Goal: Transaction & Acquisition: Purchase product/service

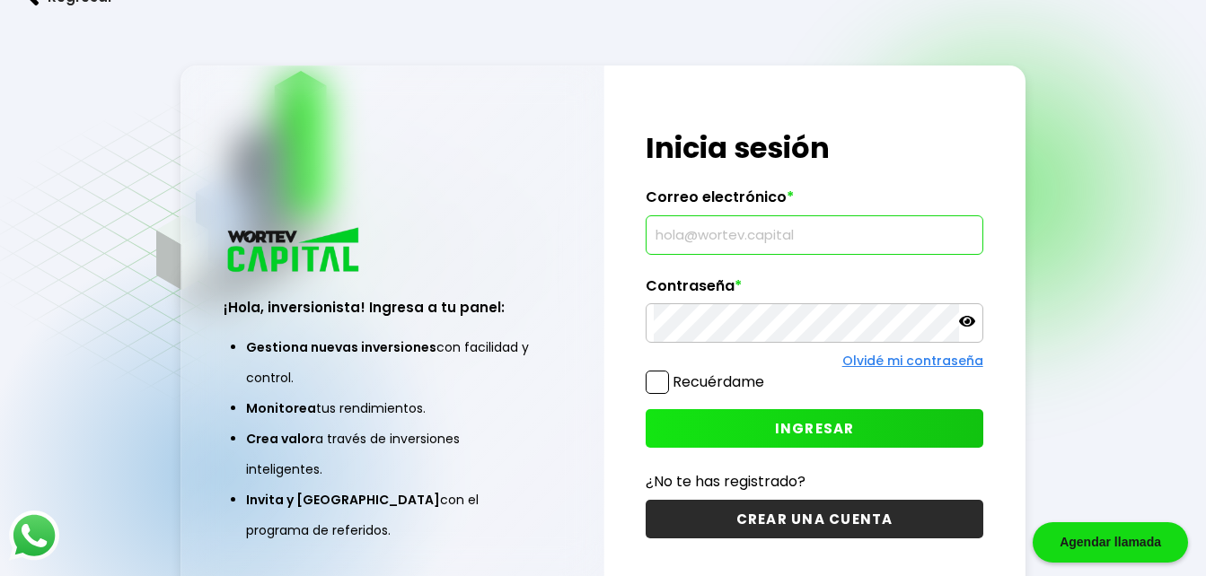
type input "[EMAIL_ADDRESS][DOMAIN_NAME]"
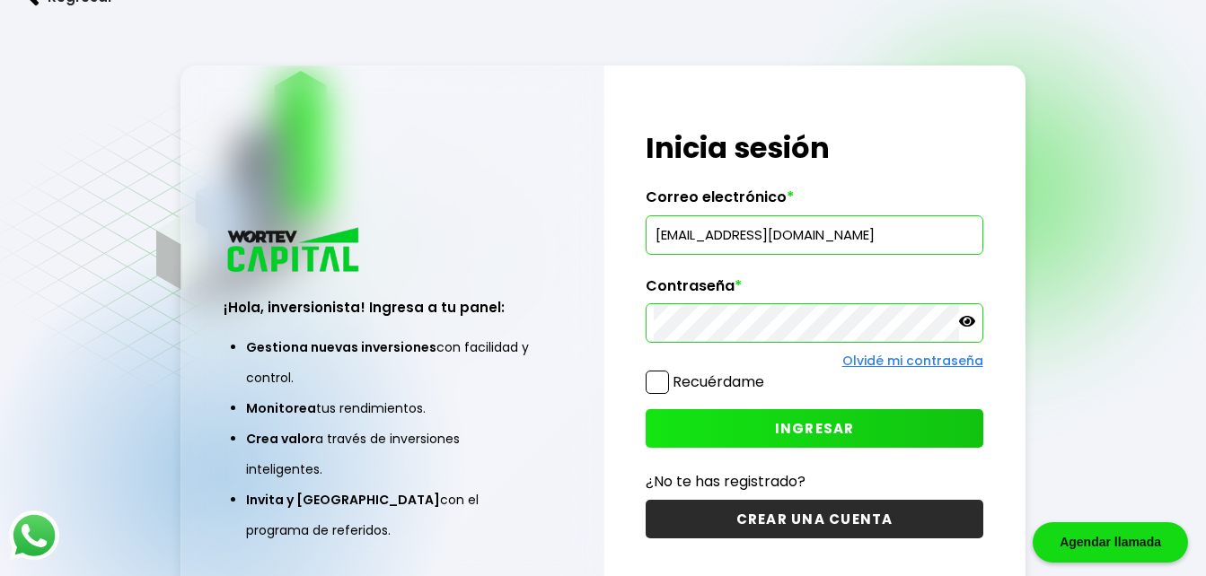
click at [824, 430] on span "INGRESAR" at bounding box center [815, 428] width 80 height 19
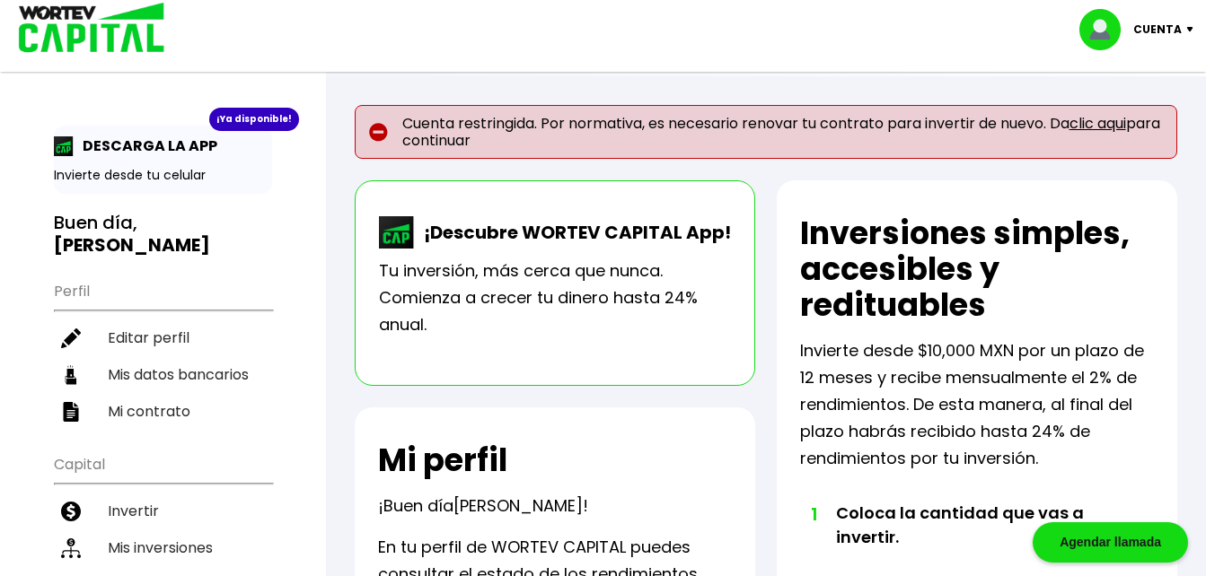
click at [1102, 120] on link "clic aqui" at bounding box center [1097, 123] width 57 height 21
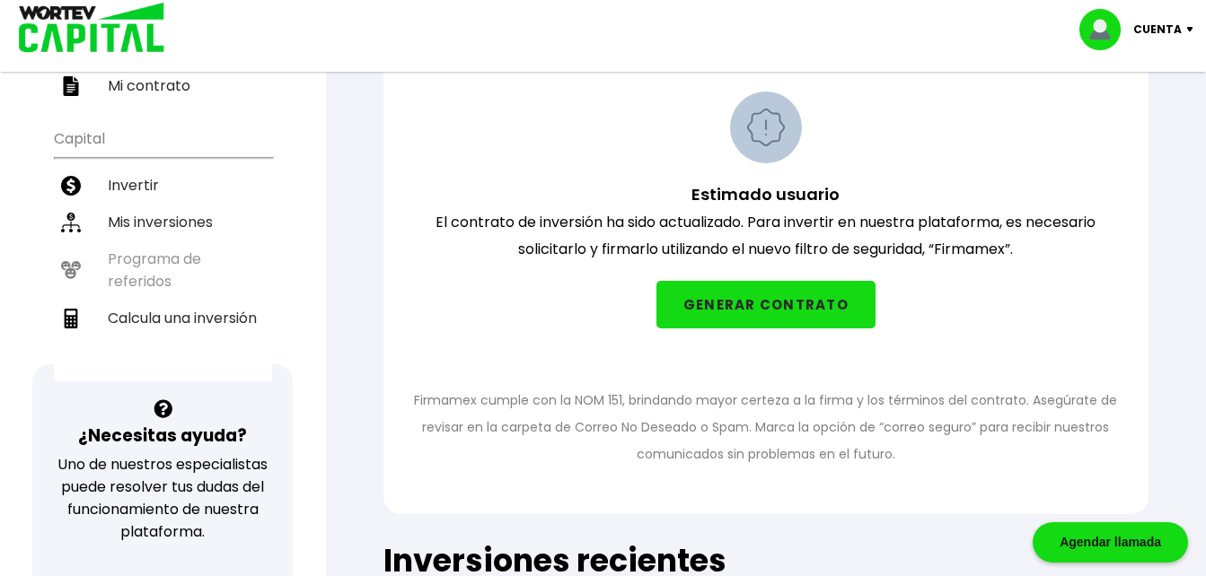
scroll to position [350, 0]
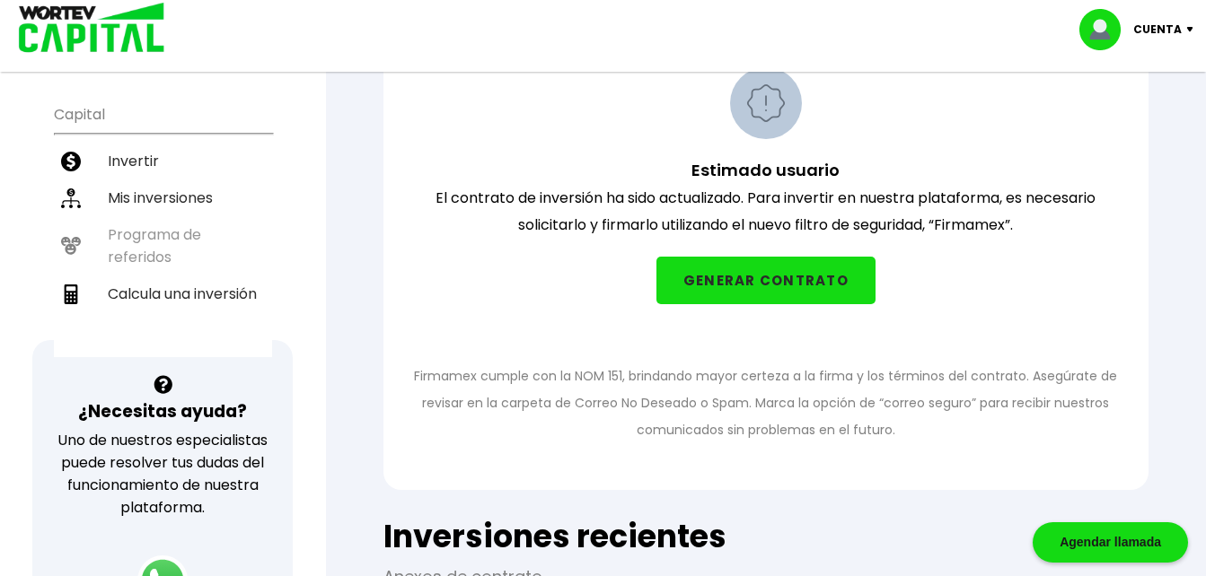
click at [831, 285] on button "GENERAR CONTRATO" at bounding box center [765, 281] width 219 height 48
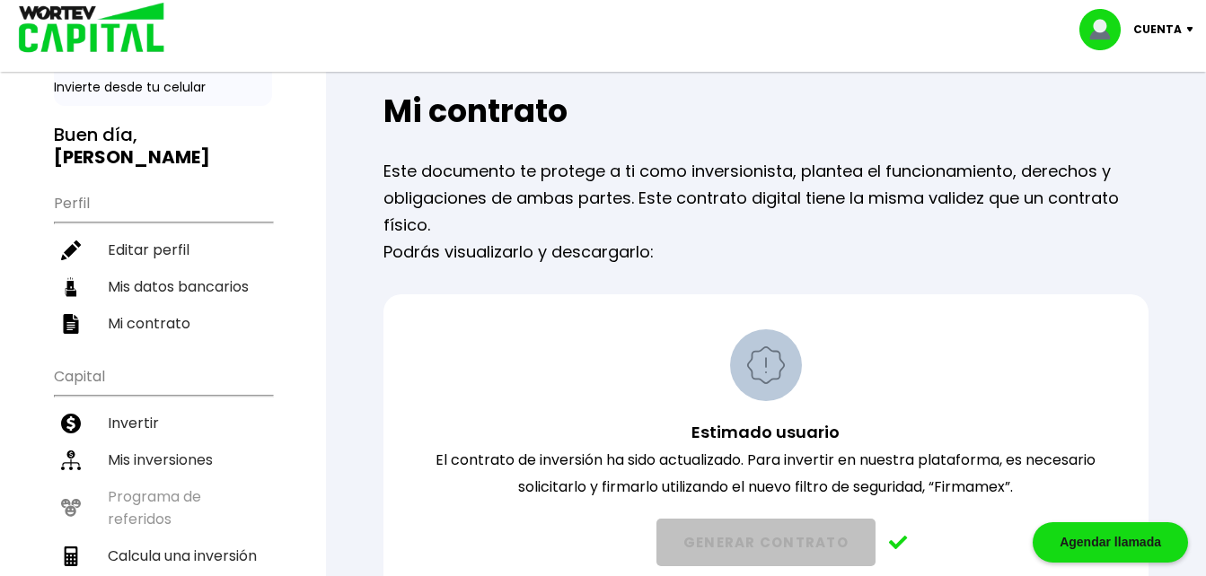
scroll to position [0, 0]
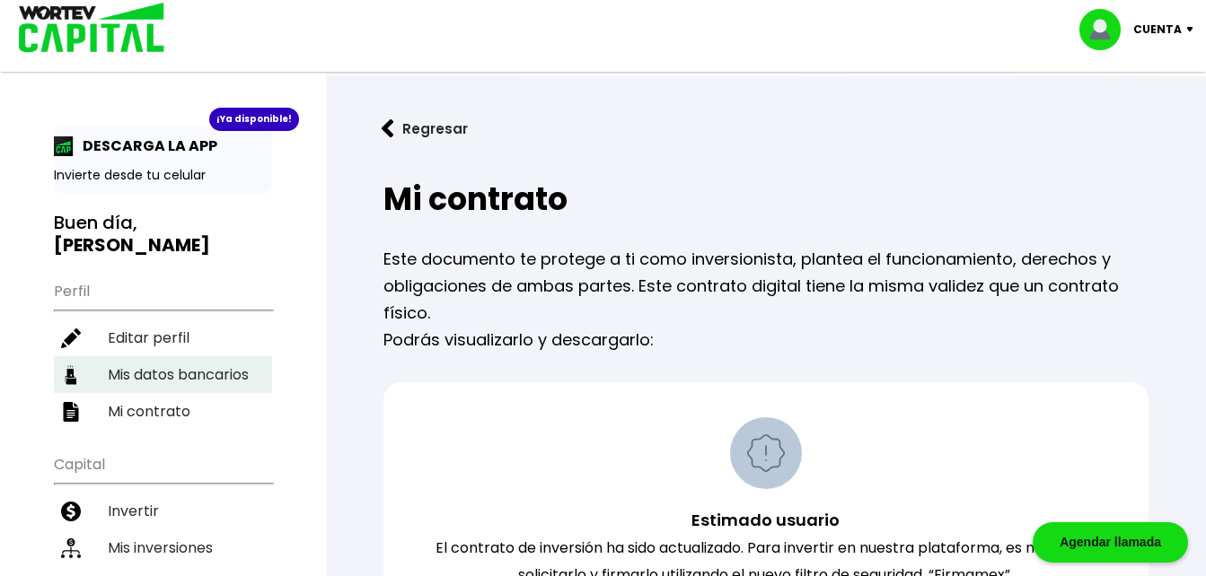
click at [142, 356] on li "Mis datos bancarios" at bounding box center [163, 374] width 218 height 37
select select "Santander"
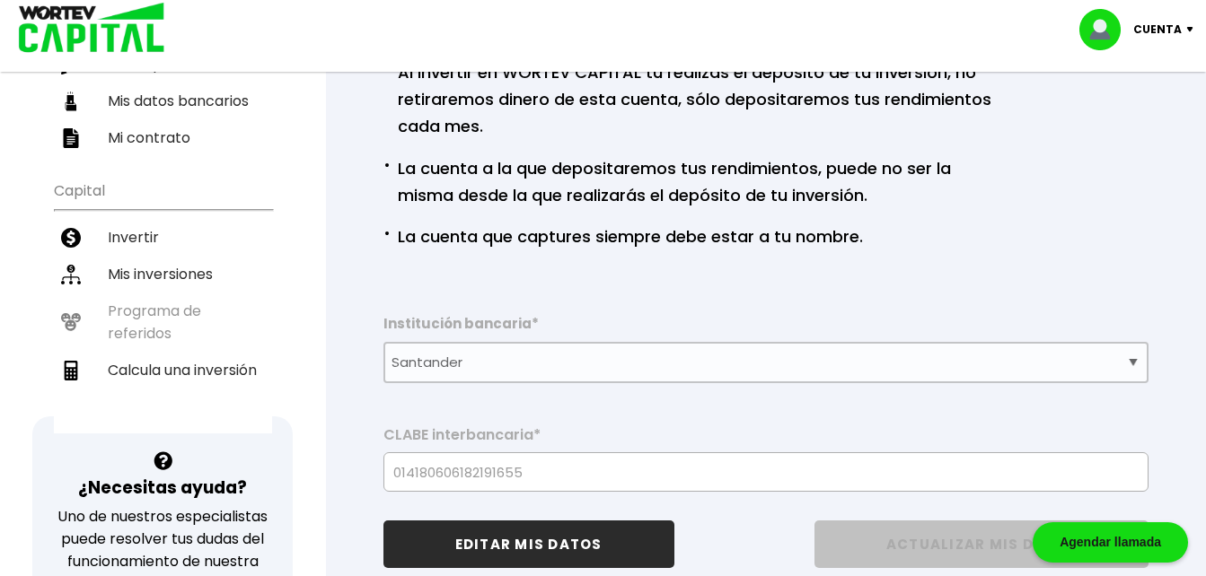
scroll to position [317, 0]
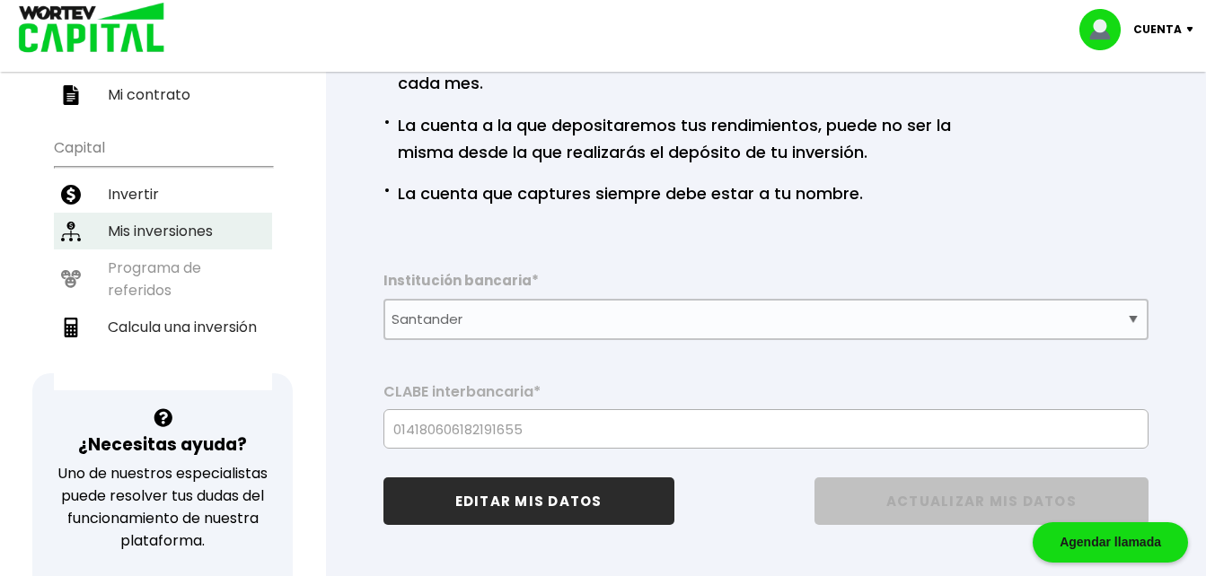
click at [137, 213] on li "Mis inversiones" at bounding box center [163, 231] width 218 height 37
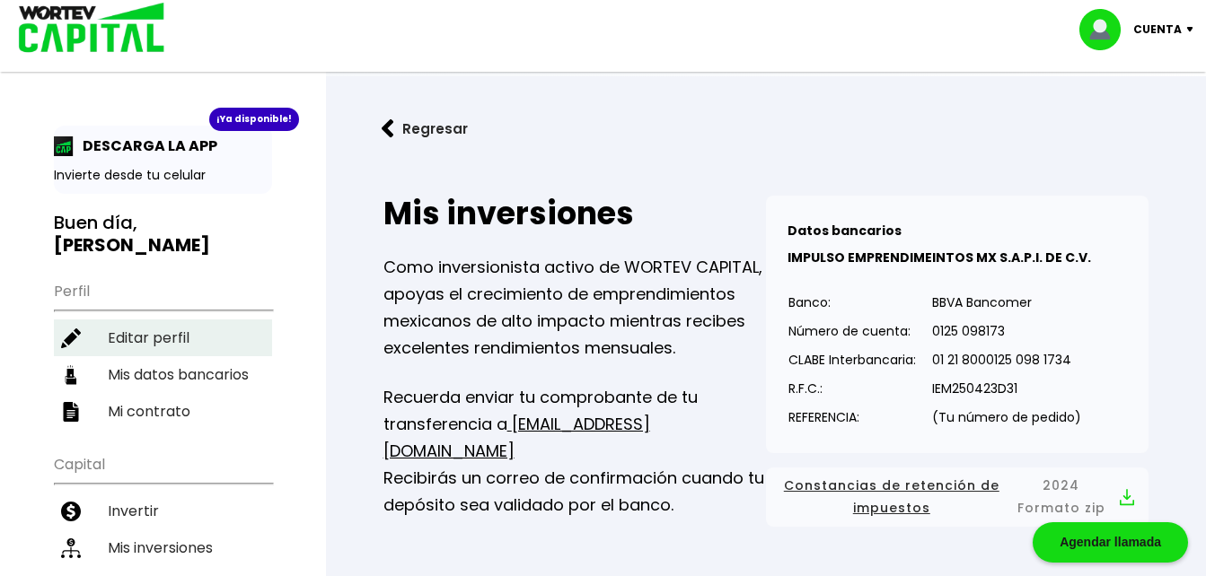
click at [161, 320] on li "Editar perfil" at bounding box center [163, 338] width 218 height 37
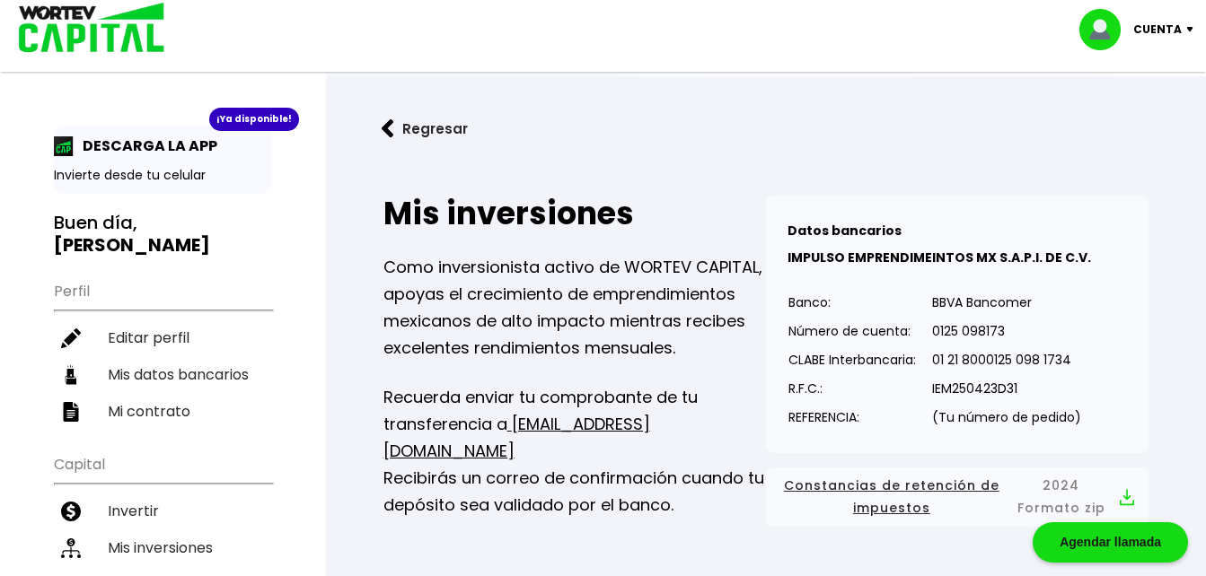
select select "Hombre"
select select "Licenciatura"
select select "MX"
select select "Santander"
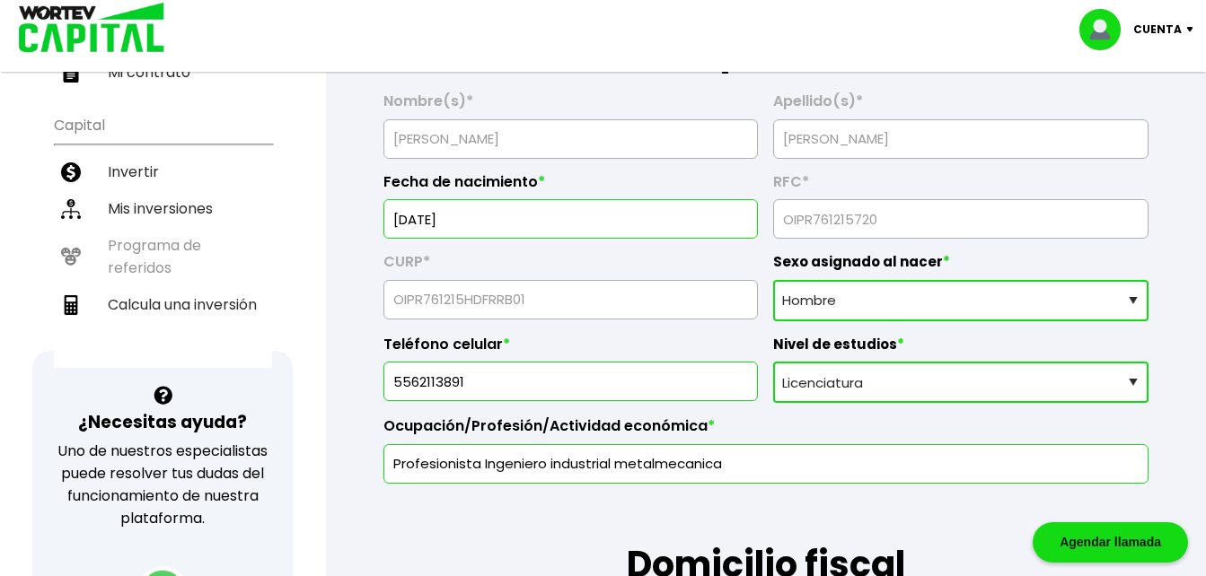
scroll to position [353, 0]
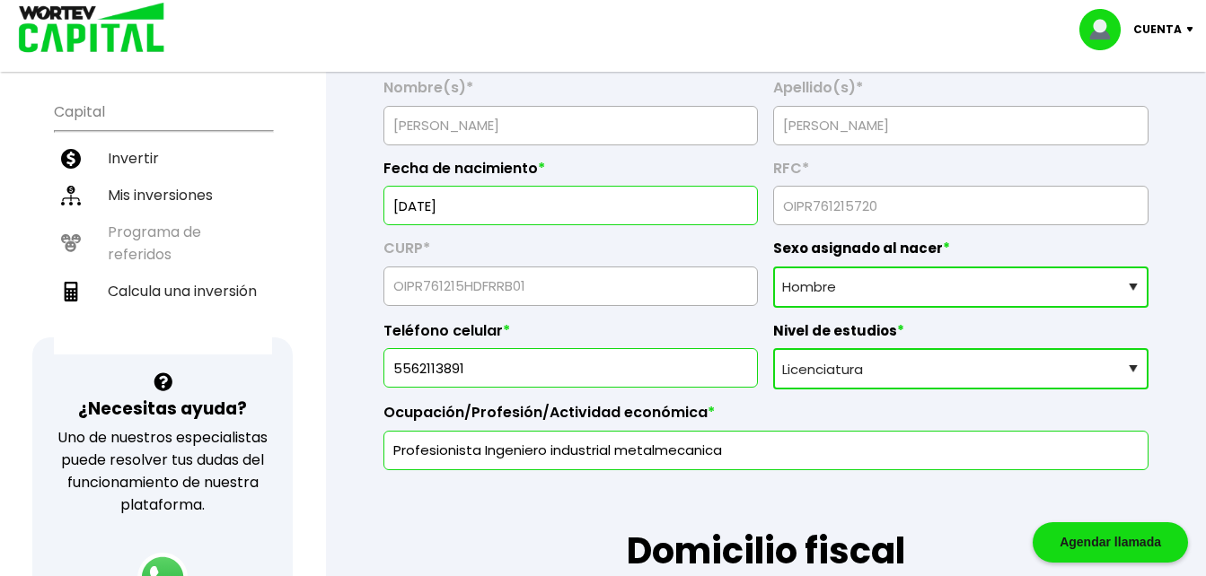
click at [1136, 370] on select "Nivel de estudios Primaria Secundaria Bachillerato Licenciatura Posgrado" at bounding box center [960, 368] width 375 height 41
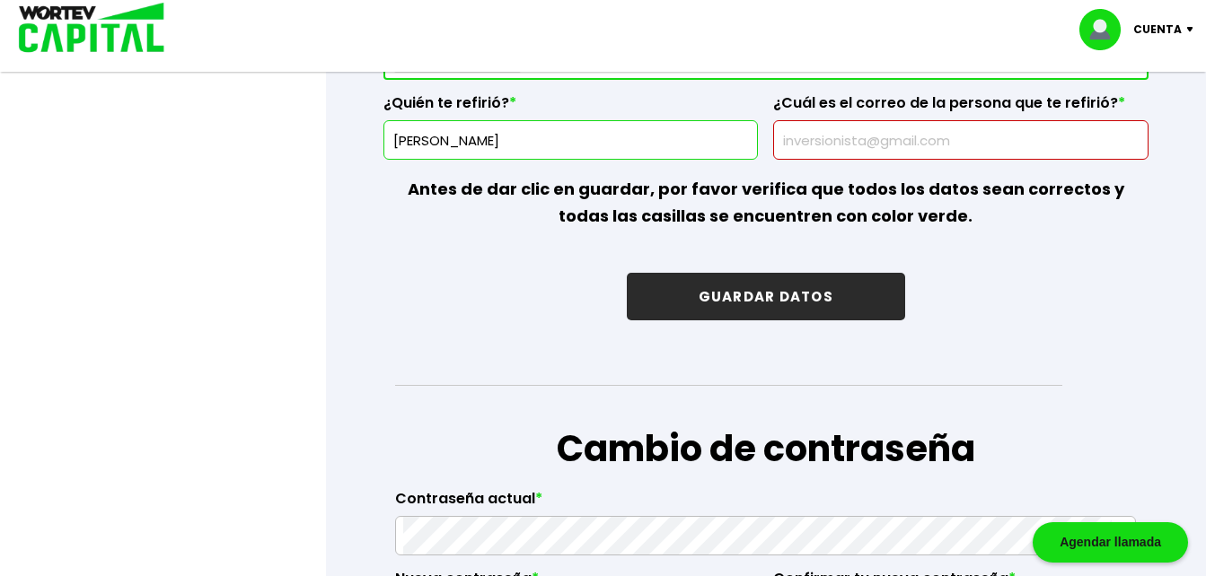
scroll to position [2797, 0]
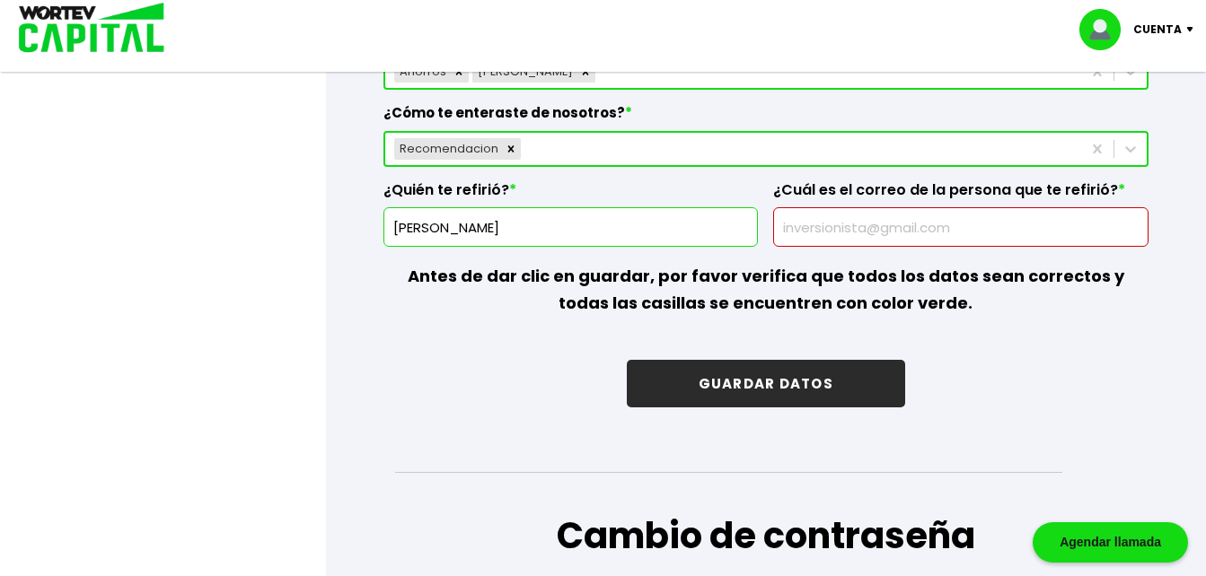
click at [777, 388] on button "GUARDAR DATOS" at bounding box center [766, 384] width 278 height 48
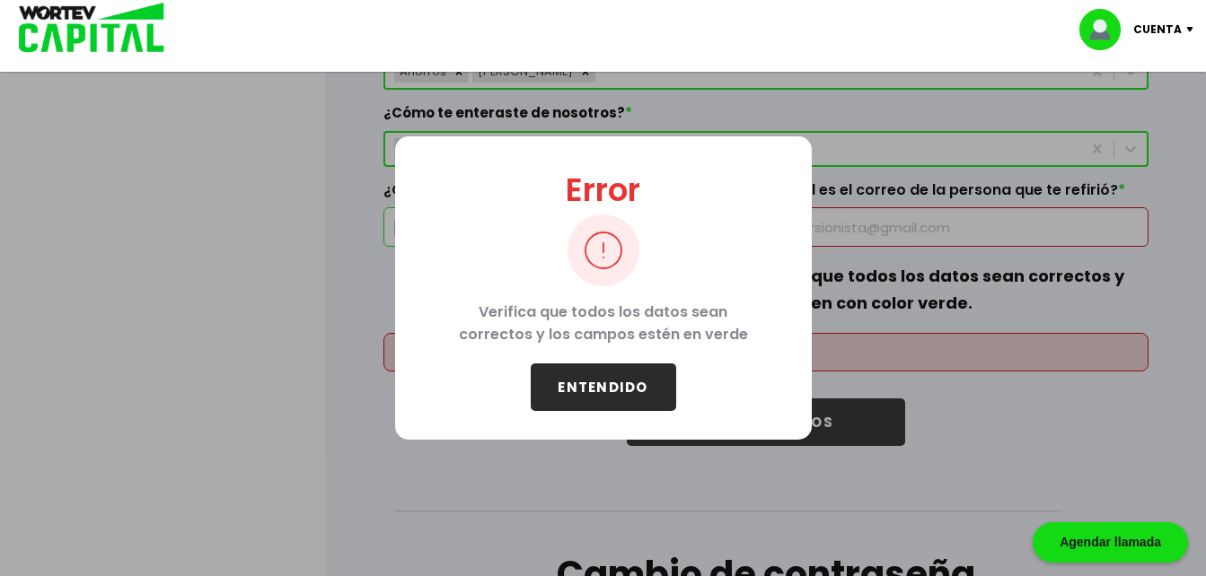
click at [598, 376] on button "ENTENDIDO" at bounding box center [603, 388] width 145 height 48
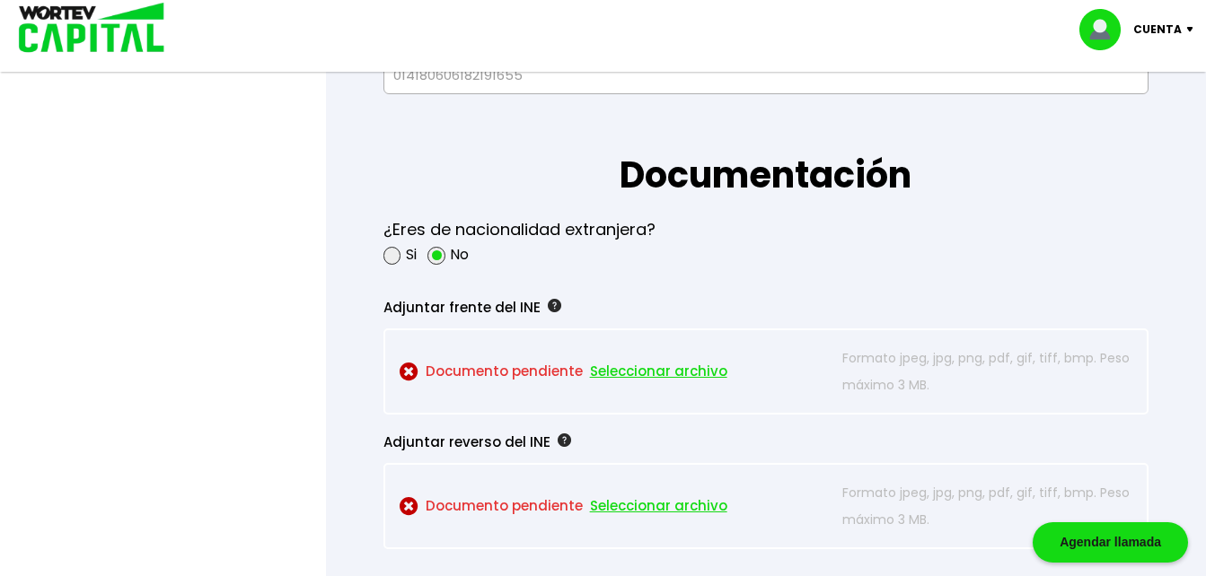
scroll to position [1444, 0]
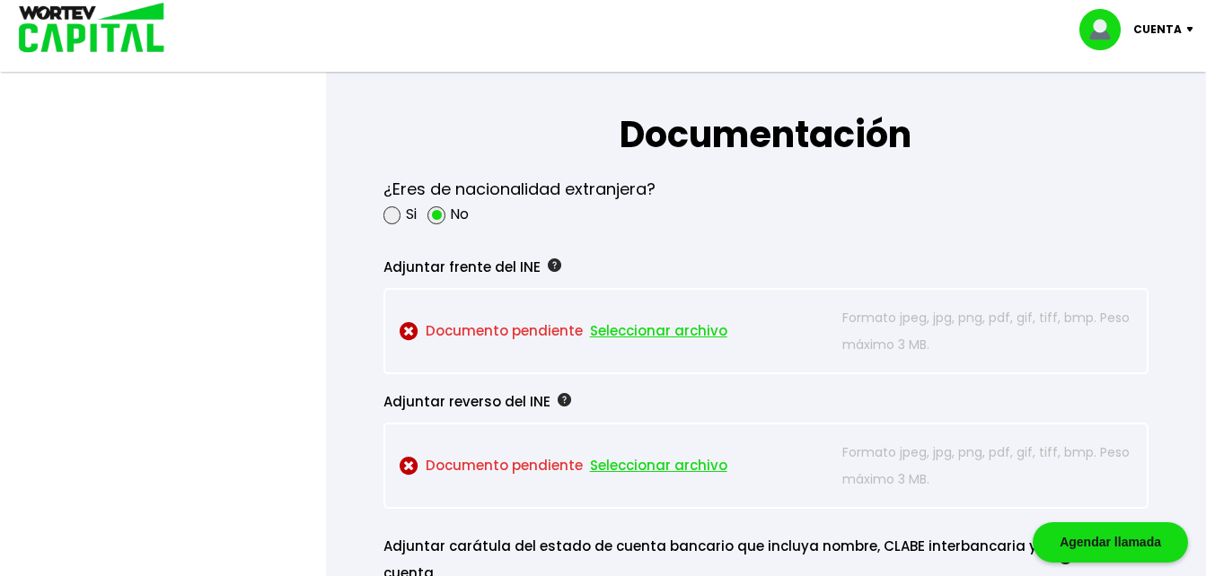
click at [624, 326] on span "Seleccionar archivo" at bounding box center [658, 331] width 137 height 27
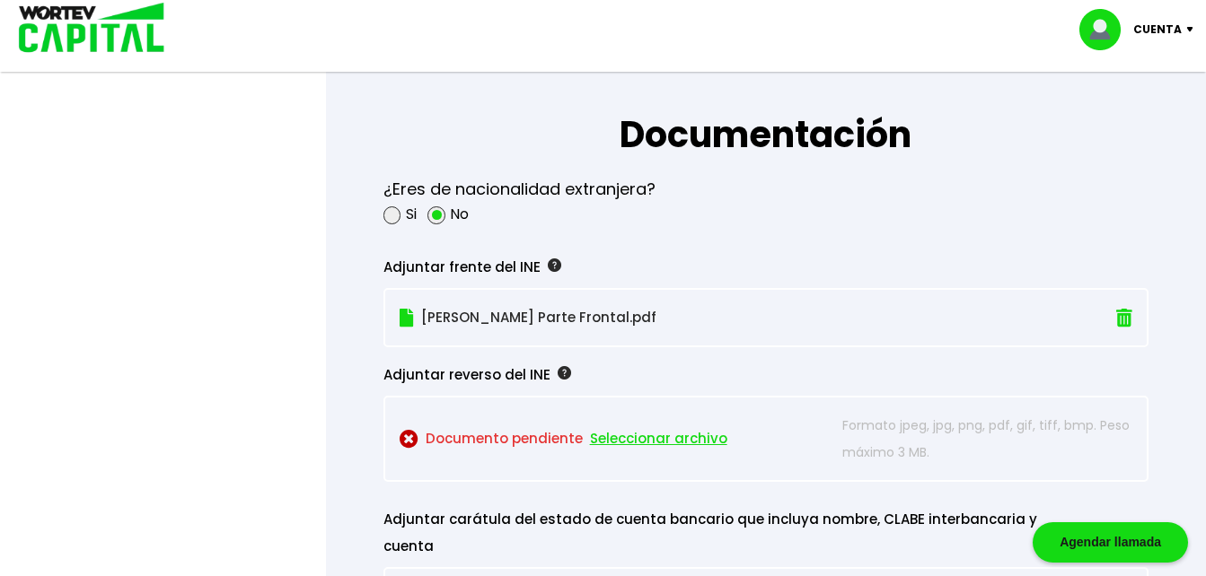
click at [646, 436] on span "Seleccionar archivo" at bounding box center [658, 439] width 137 height 27
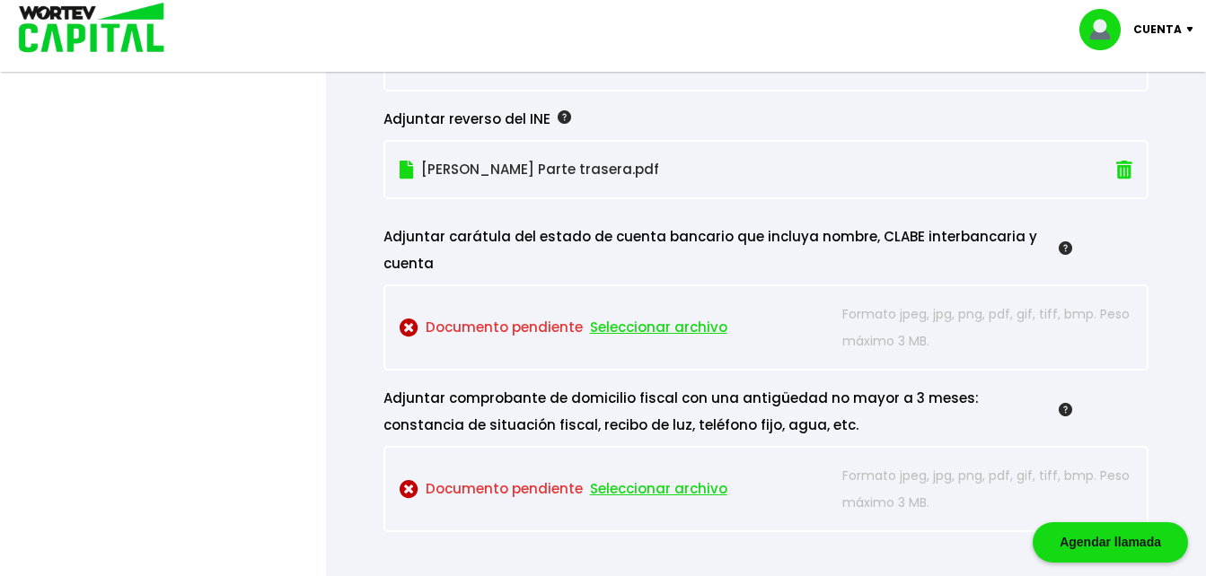
scroll to position [1693, 0]
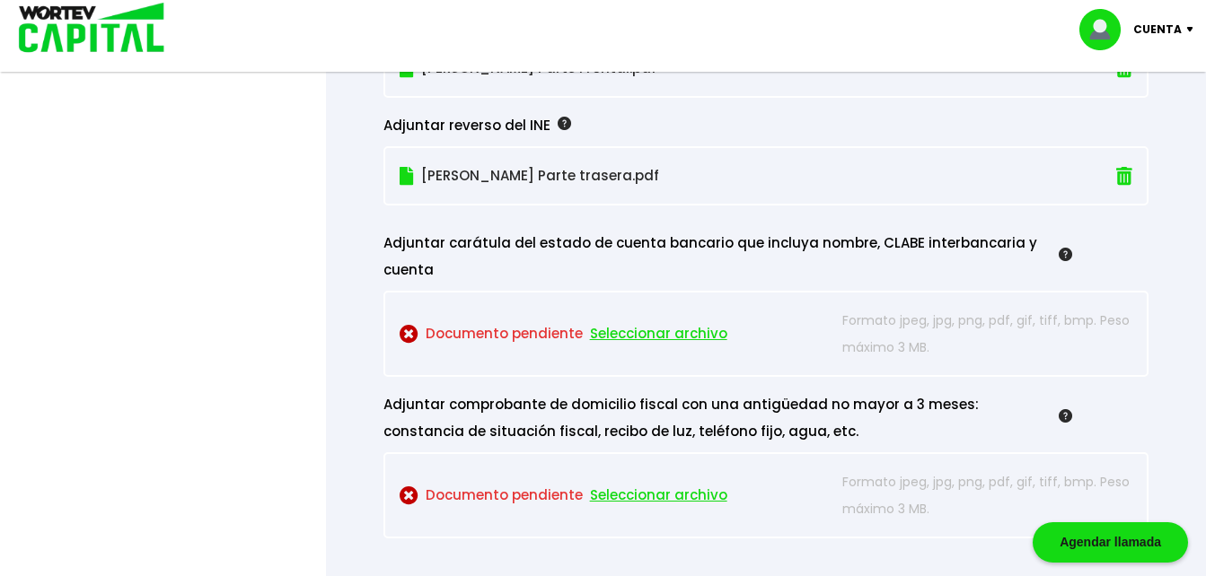
click at [644, 338] on span "Seleccionar archivo" at bounding box center [658, 334] width 137 height 27
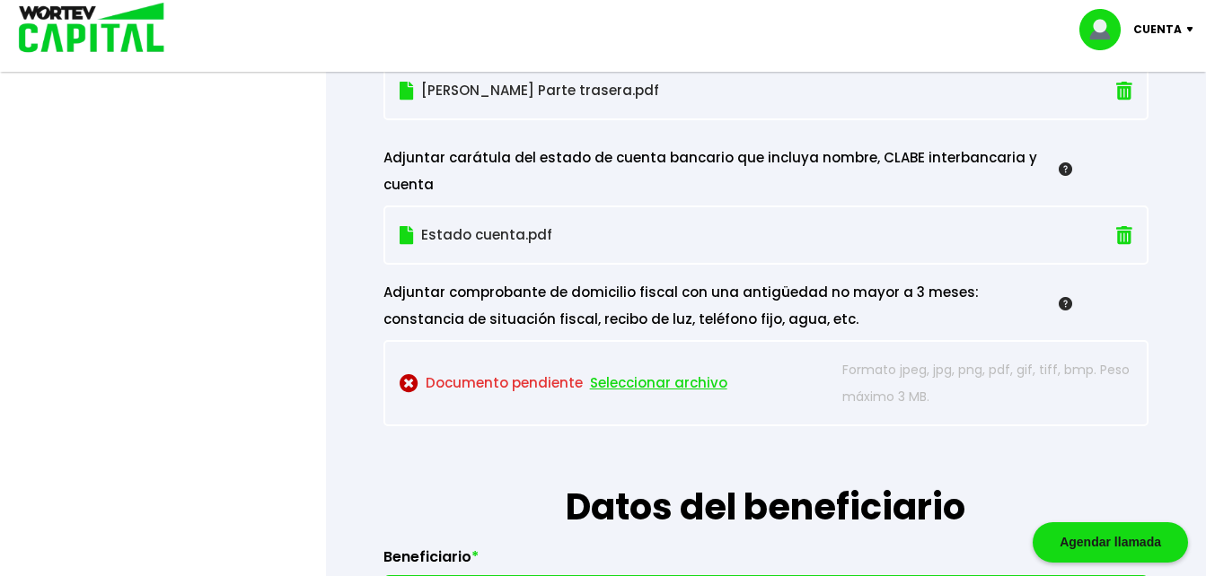
scroll to position [1771, 0]
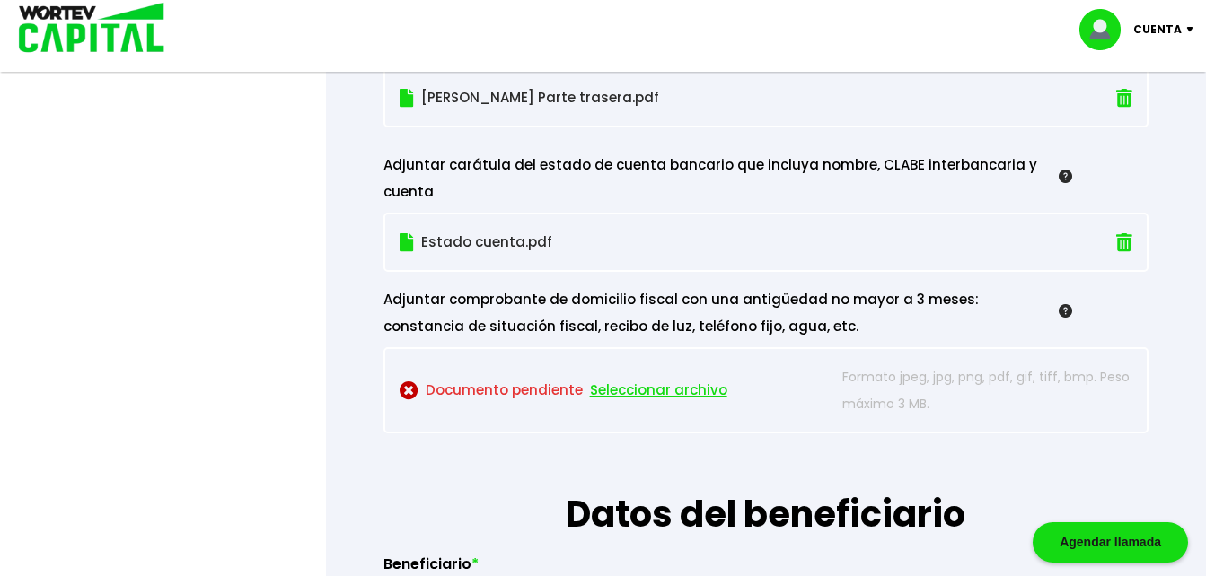
click at [646, 391] on span "Seleccionar archivo" at bounding box center [658, 390] width 137 height 27
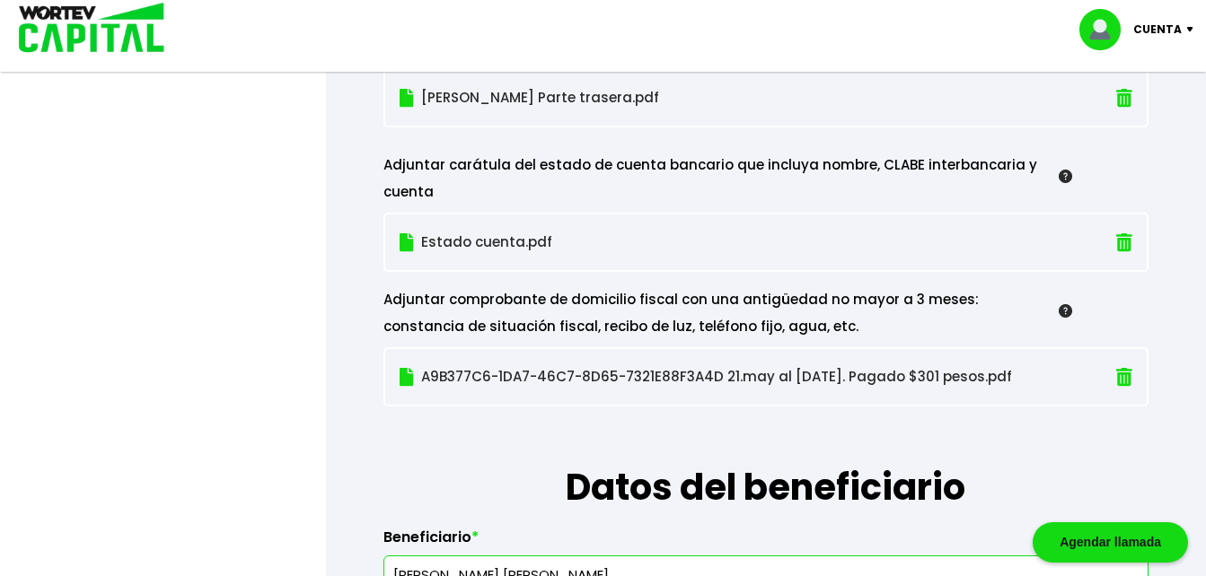
click at [460, 378] on p "A9B377C6-1DA7-46C7-8D65-7321E88F3A4D 21.may al [DATE]. Pagado $301 pesos.pdf" at bounding box center [708, 377] width 616 height 27
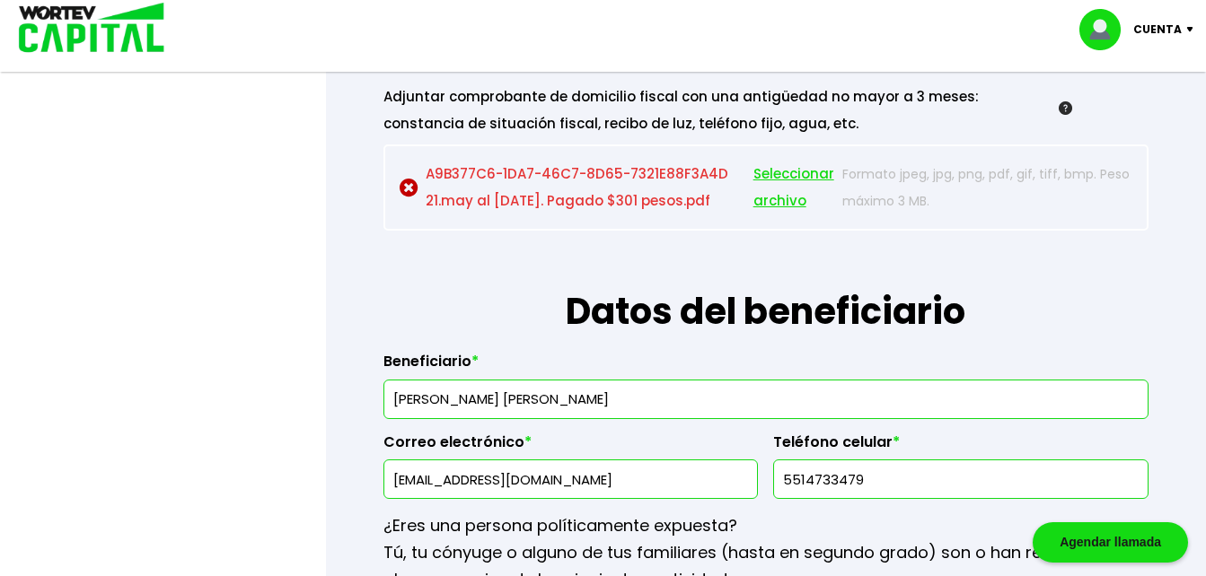
scroll to position [1895, 0]
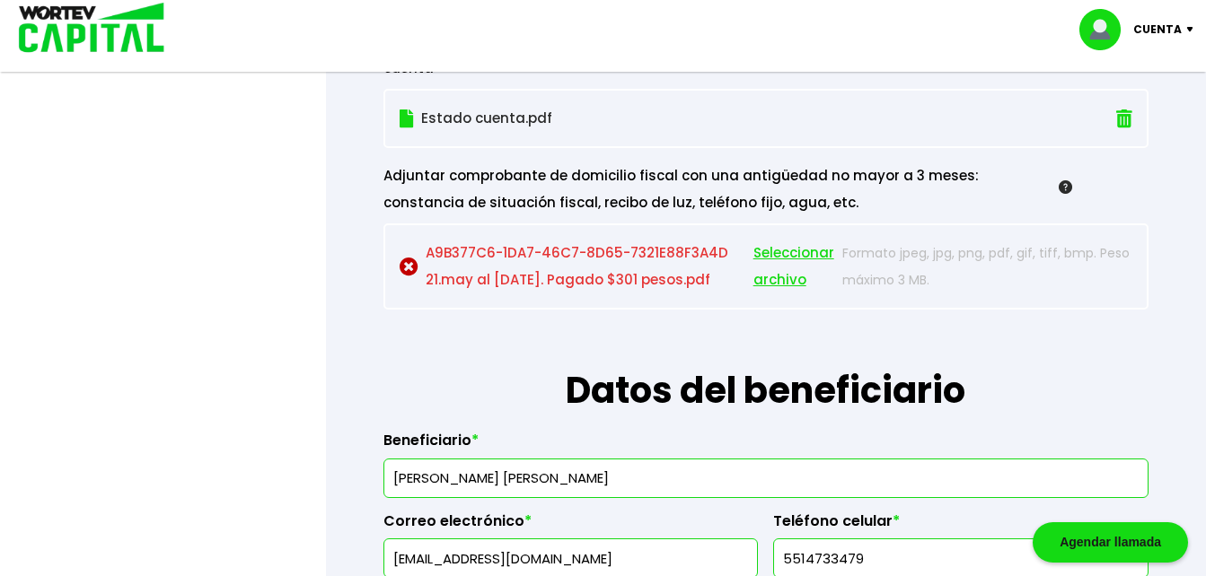
click at [408, 265] on img at bounding box center [409, 267] width 19 height 19
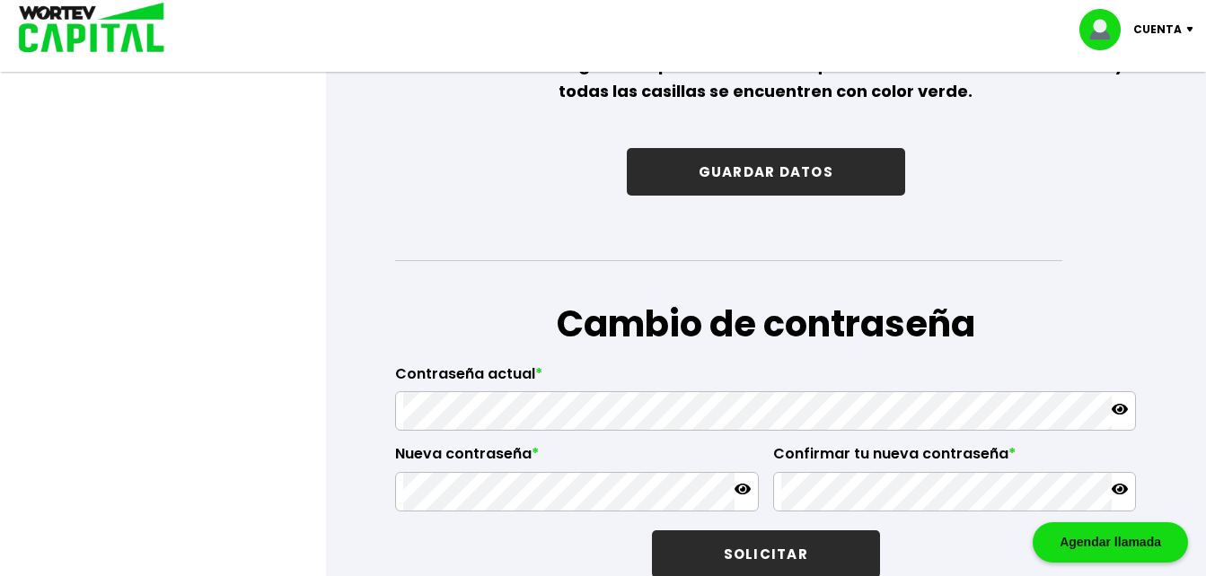
scroll to position [2895, 0]
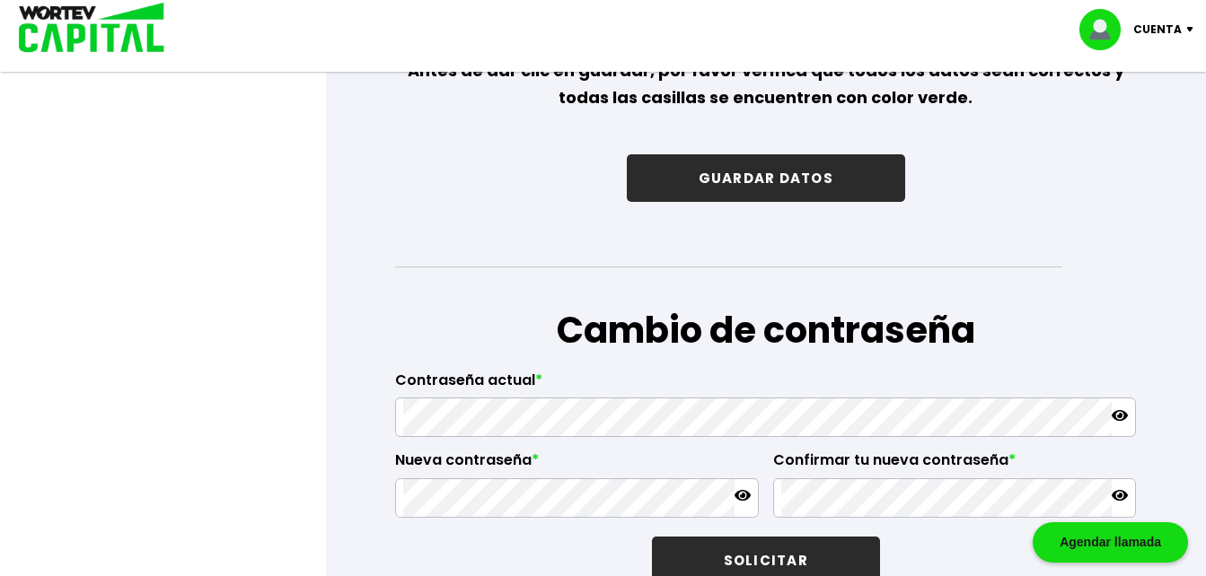
click at [750, 201] on button "GUARDAR DATOS" at bounding box center [766, 178] width 278 height 48
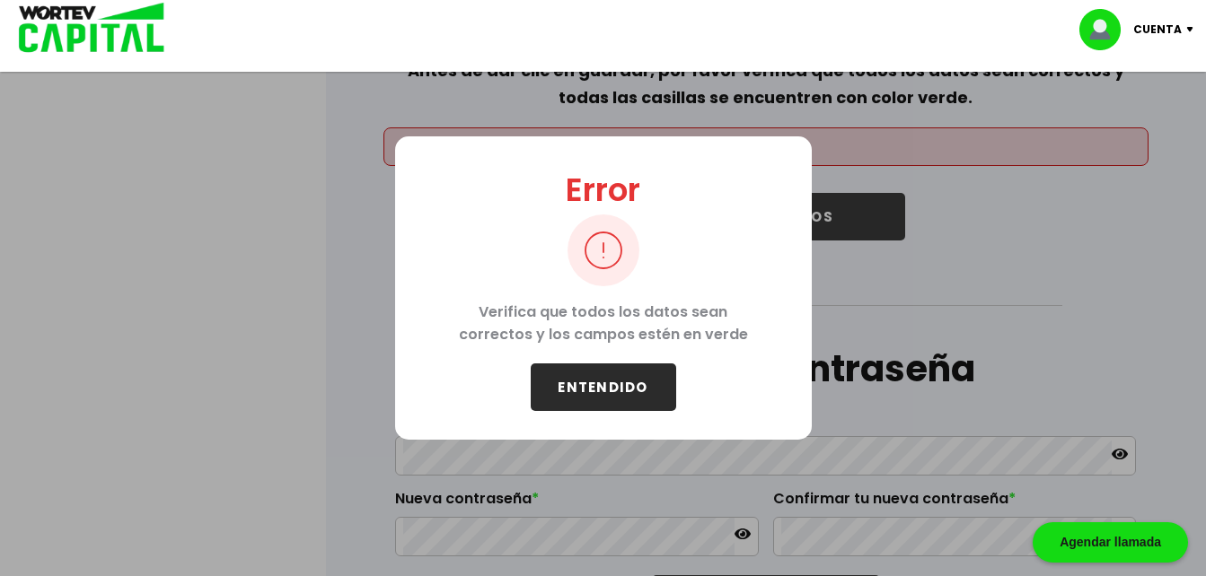
click at [599, 382] on button "ENTENDIDO" at bounding box center [603, 388] width 145 height 48
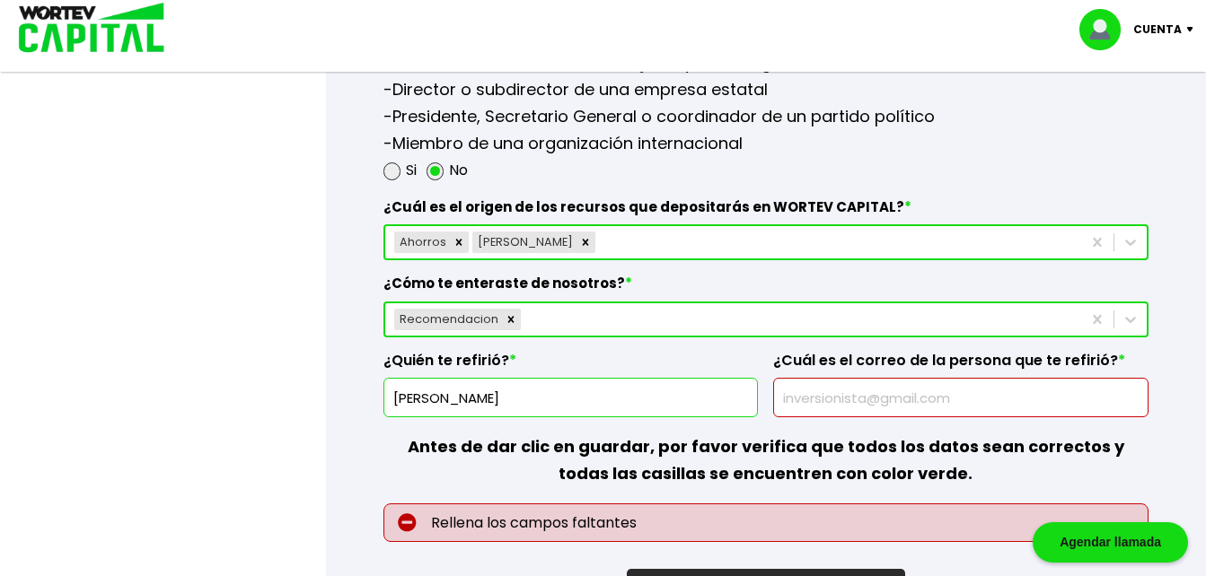
scroll to position [2453, 0]
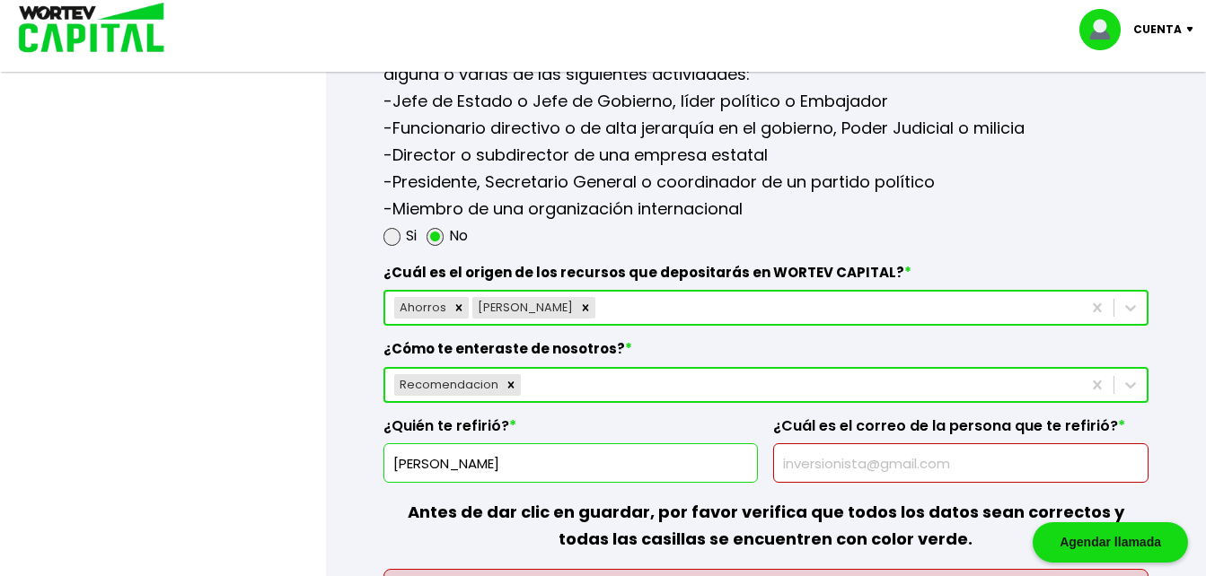
click at [837, 482] on input "text" at bounding box center [960, 463] width 359 height 38
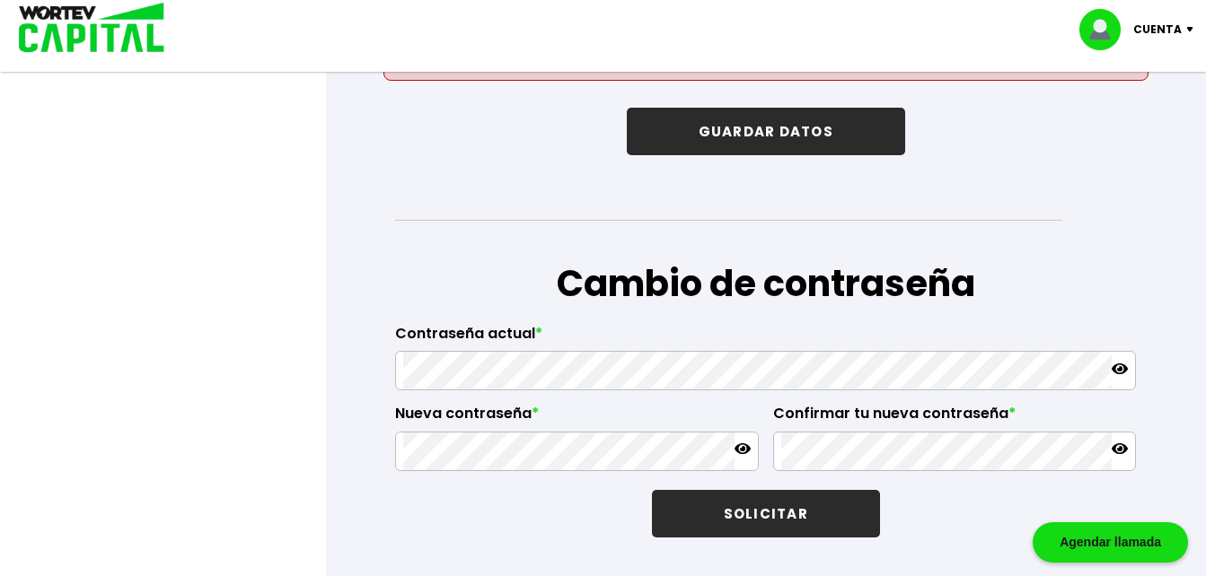
scroll to position [2789, 0]
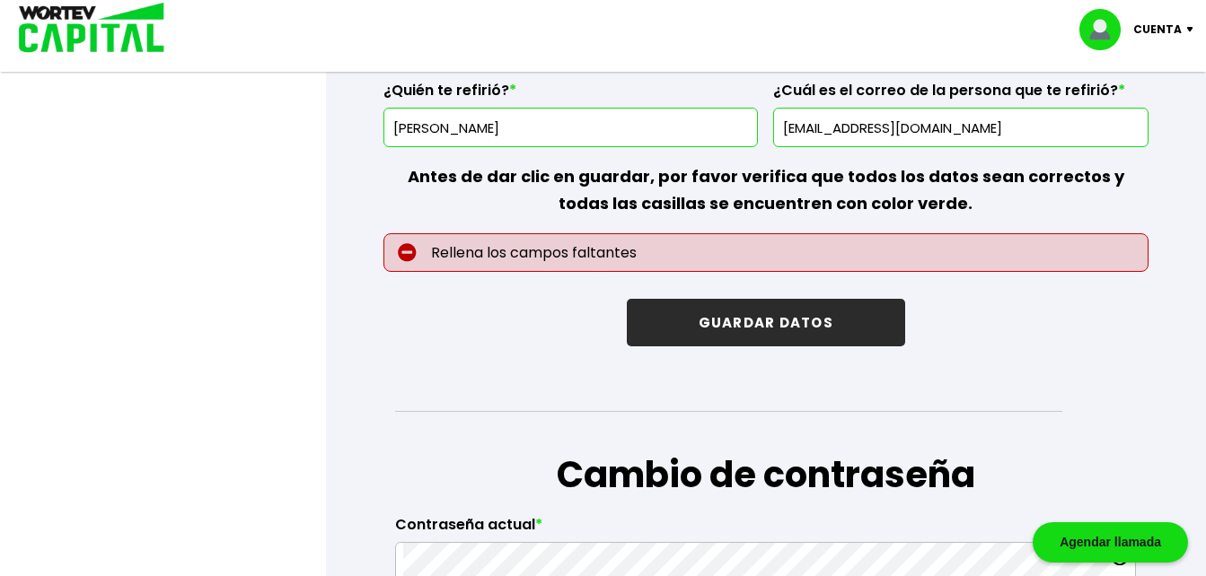
type input "[EMAIL_ADDRESS][DOMAIN_NAME]"
click at [779, 347] on button "GUARDAR DATOS" at bounding box center [766, 323] width 278 height 48
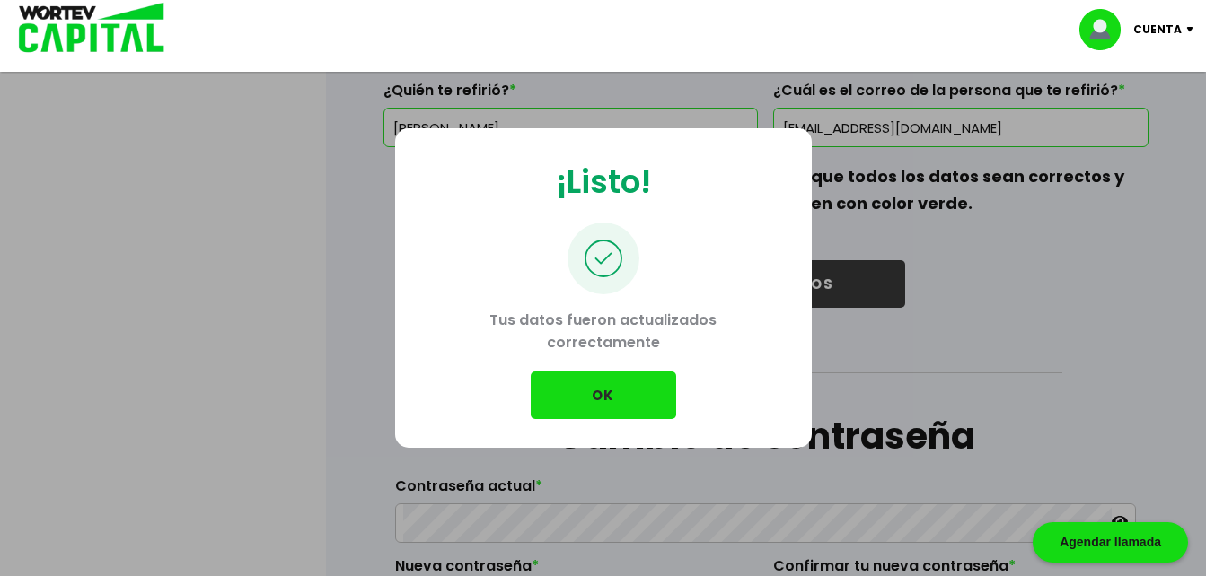
click at [609, 391] on button "OK" at bounding box center [603, 396] width 145 height 48
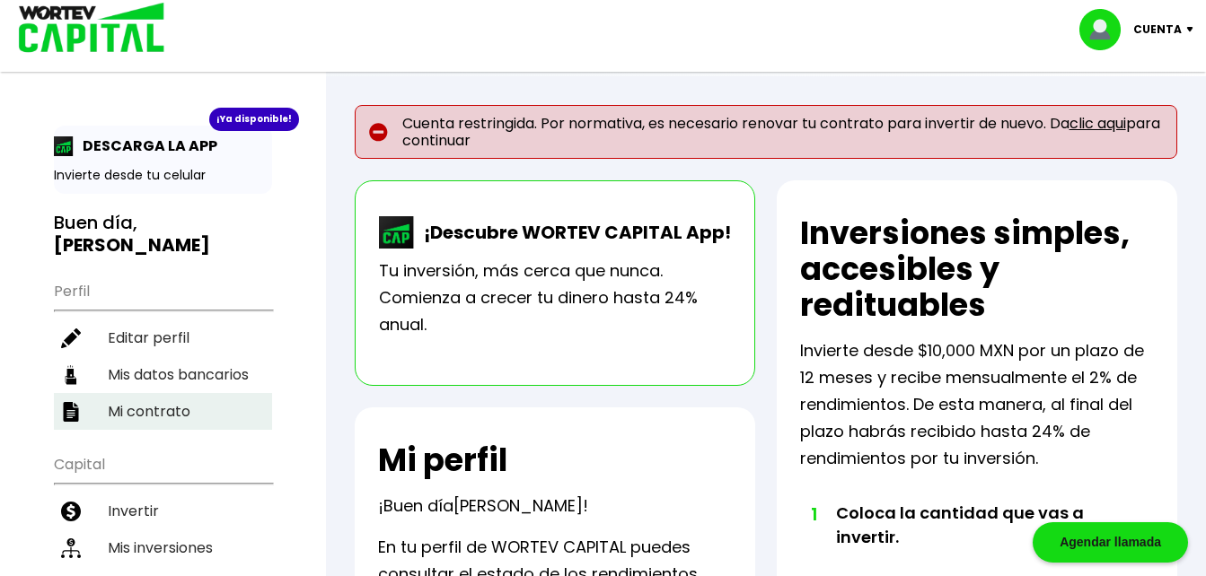
drag, startPoint x: 145, startPoint y: 384, endPoint x: 163, endPoint y: 384, distance: 18.0
click at [145, 393] on li "Mi contrato" at bounding box center [163, 411] width 218 height 37
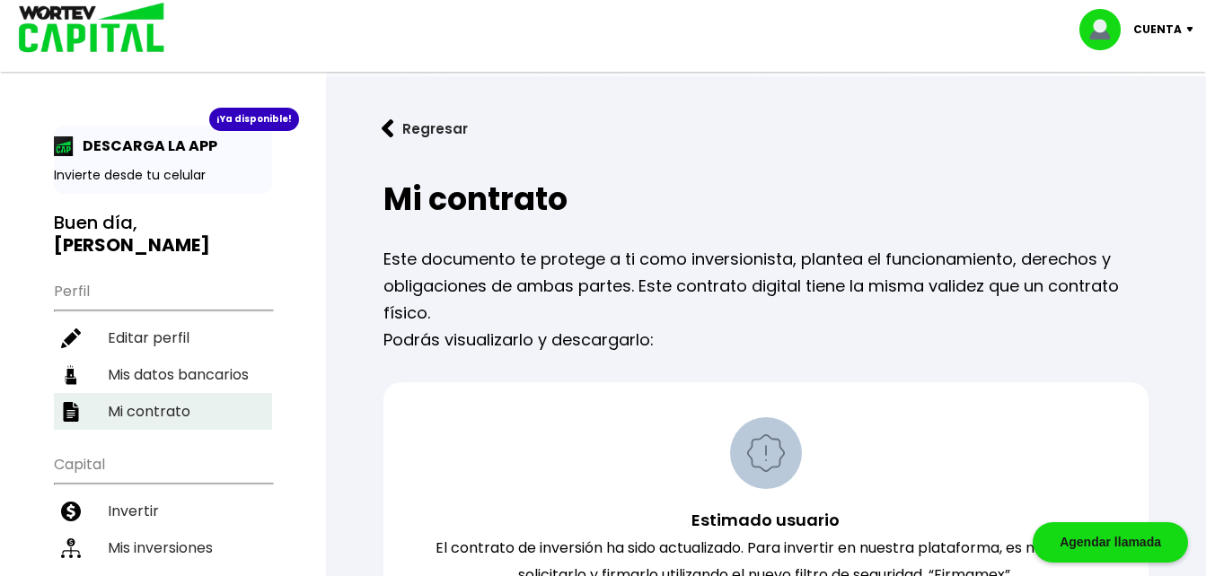
click at [162, 393] on li "Mi contrato" at bounding box center [163, 411] width 218 height 37
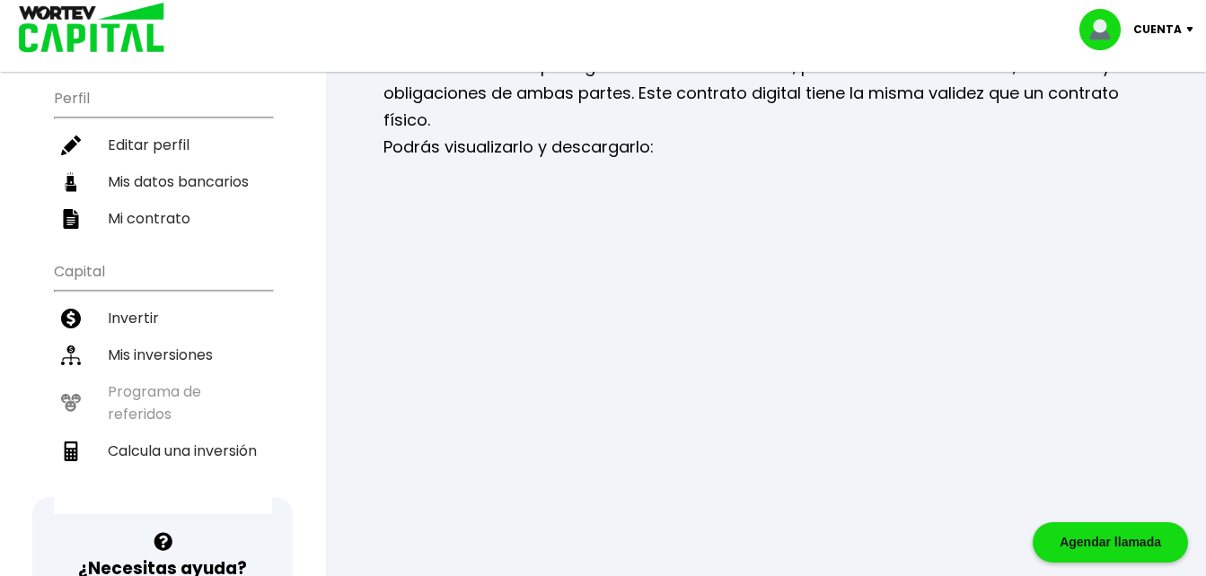
scroll to position [203, 0]
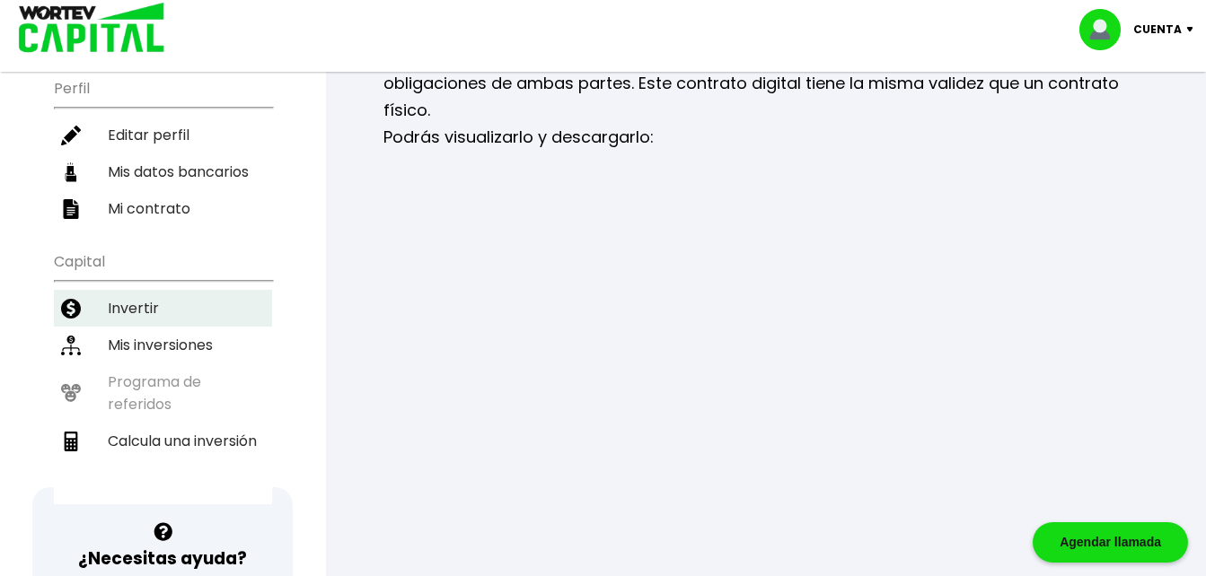
click at [166, 290] on li "Invertir" at bounding box center [163, 308] width 218 height 37
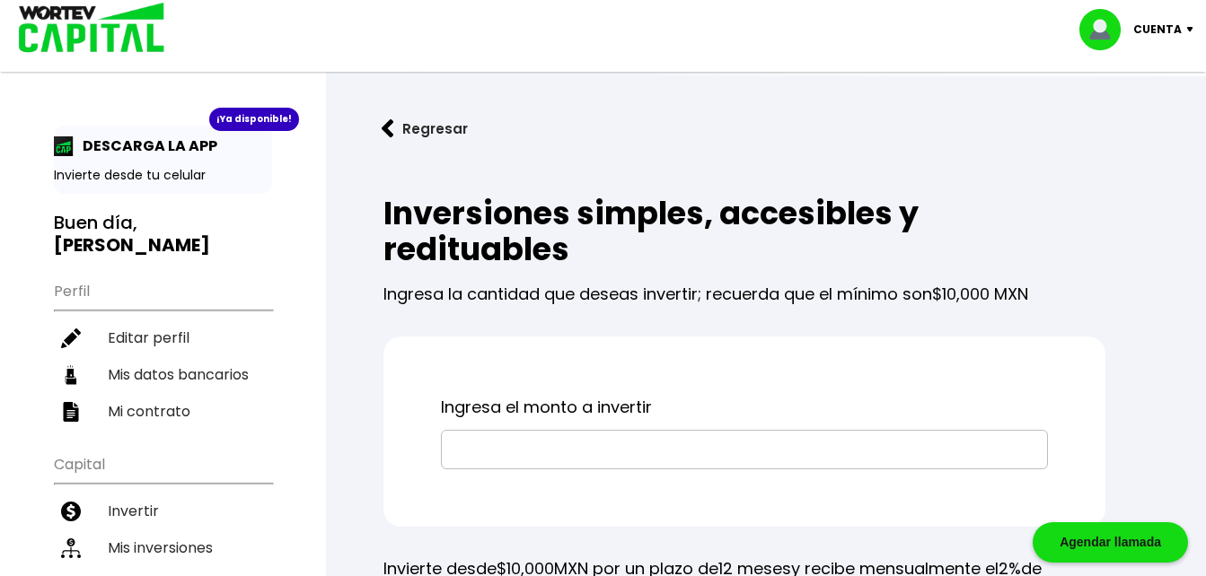
click at [642, 452] on input "text" at bounding box center [744, 450] width 591 height 38
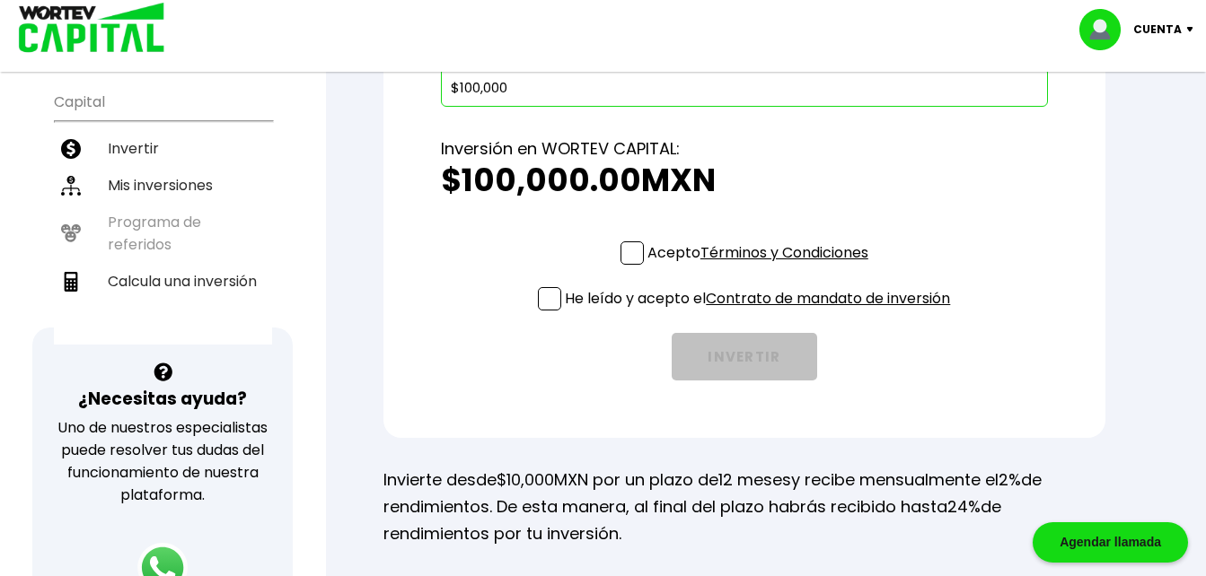
scroll to position [379, 0]
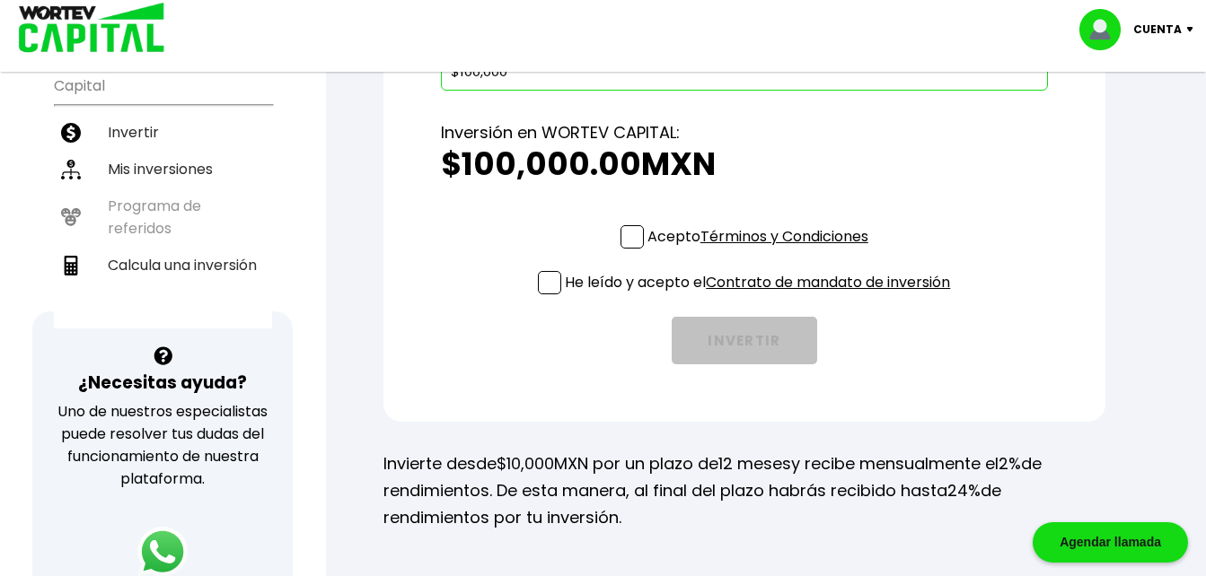
type input "$100,000"
click at [642, 237] on label "Acepto Términos y Condiciones" at bounding box center [744, 236] width 248 height 22
click at [761, 250] on input "Acepto Términos y Condiciones" at bounding box center [761, 250] width 0 height 0
click at [544, 285] on span at bounding box center [549, 282] width 23 height 23
click at [761, 296] on input "He leído y acepto el Contrato de mandato de inversión" at bounding box center [761, 296] width 0 height 0
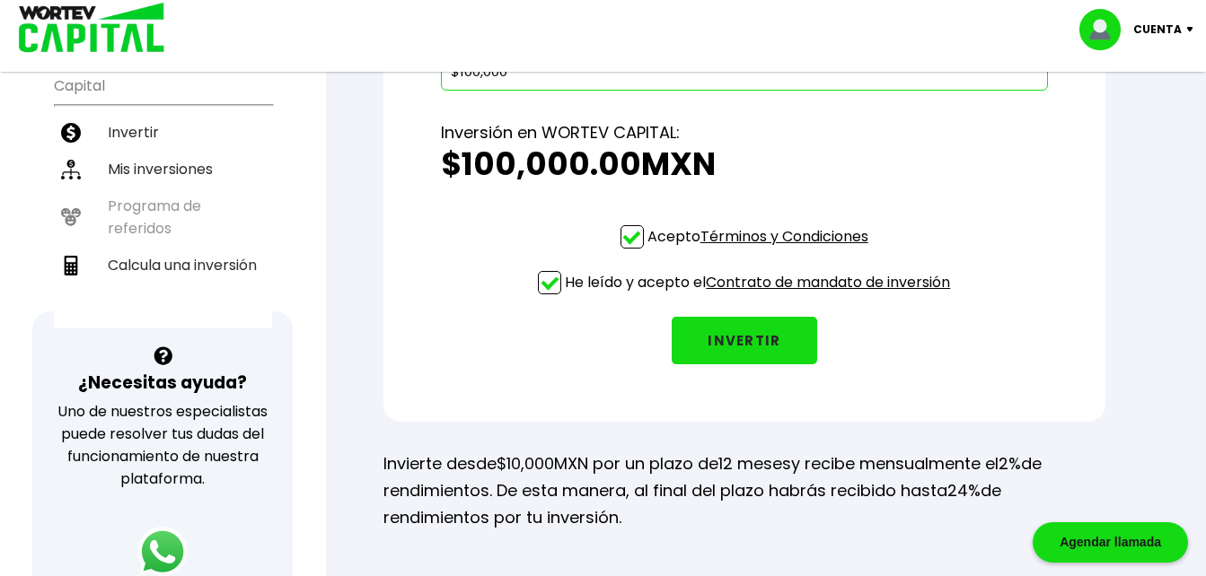
click at [747, 330] on button "INVERTIR" at bounding box center [744, 341] width 145 height 48
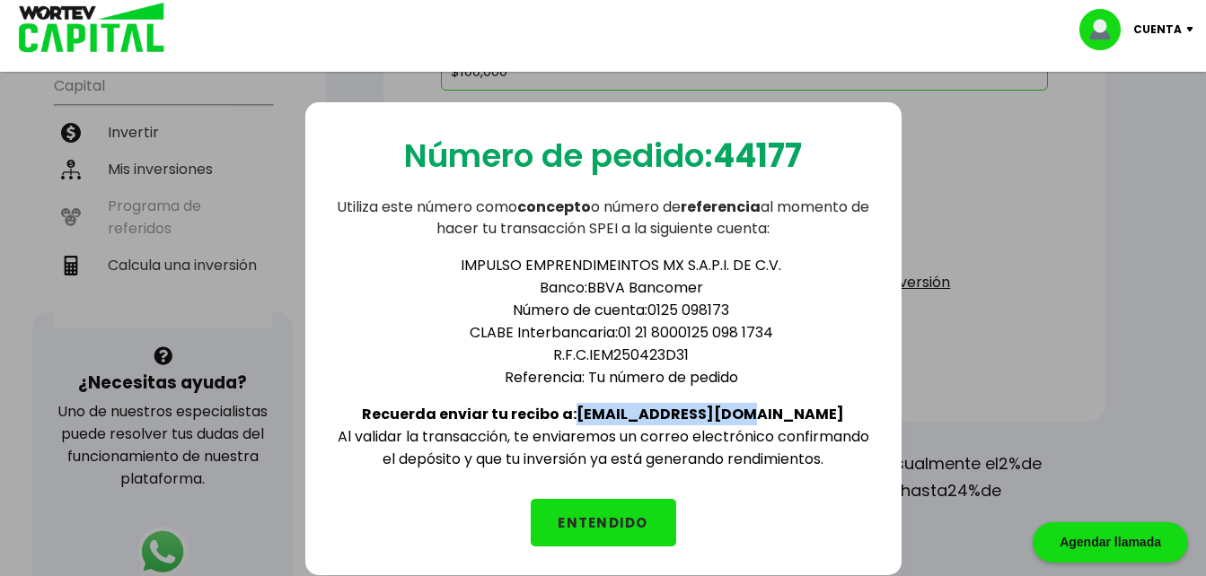
drag, startPoint x: 634, startPoint y: 412, endPoint x: 783, endPoint y: 415, distance: 149.1
click at [783, 415] on b "Recuerda enviar tu recibo a: [EMAIL_ADDRESS][DOMAIN_NAME]" at bounding box center [603, 414] width 482 height 21
copy b "[EMAIL_ADDRESS][DOMAIN_NAME]"
click at [604, 525] on button "ENTENDIDO" at bounding box center [603, 523] width 145 height 48
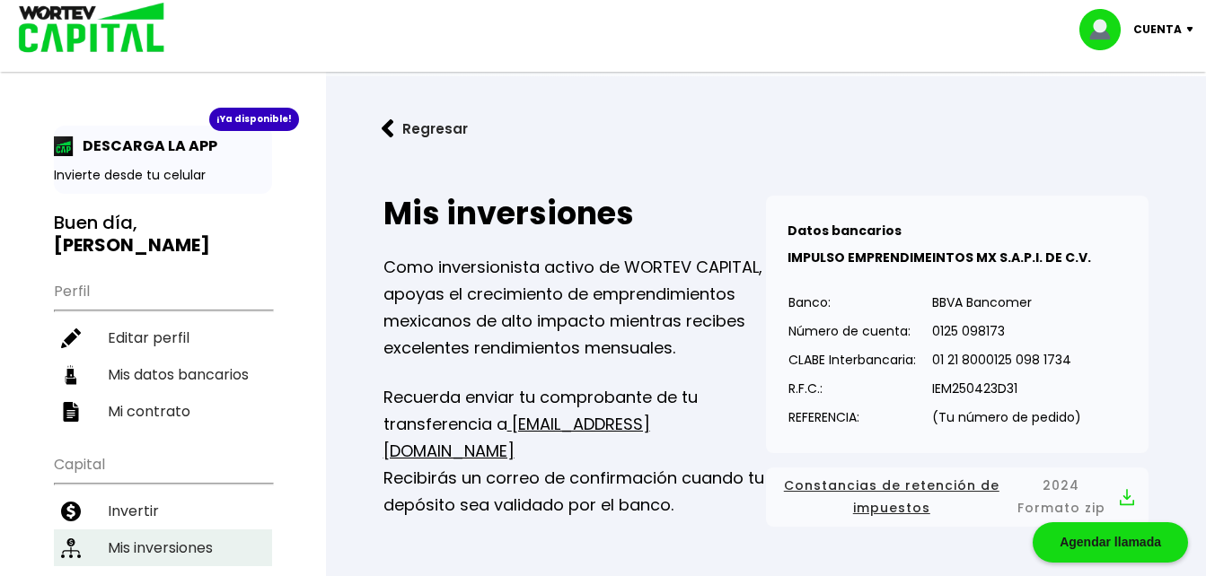
click at [161, 530] on li "Mis inversiones" at bounding box center [163, 548] width 218 height 37
click at [124, 530] on li "Mis inversiones" at bounding box center [163, 548] width 218 height 37
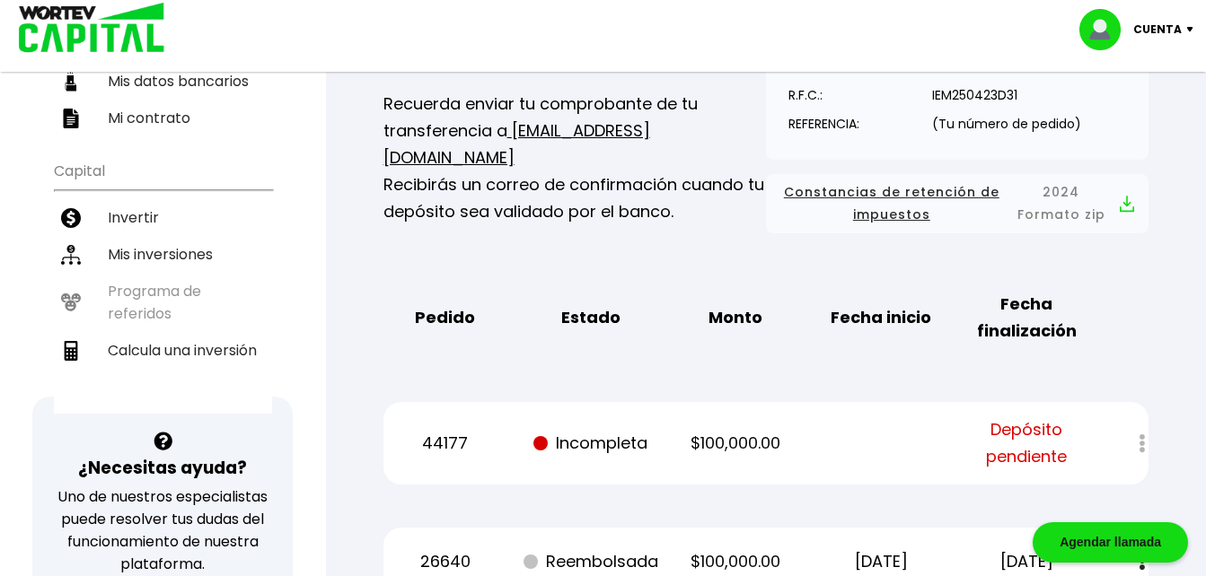
scroll to position [356, 0]
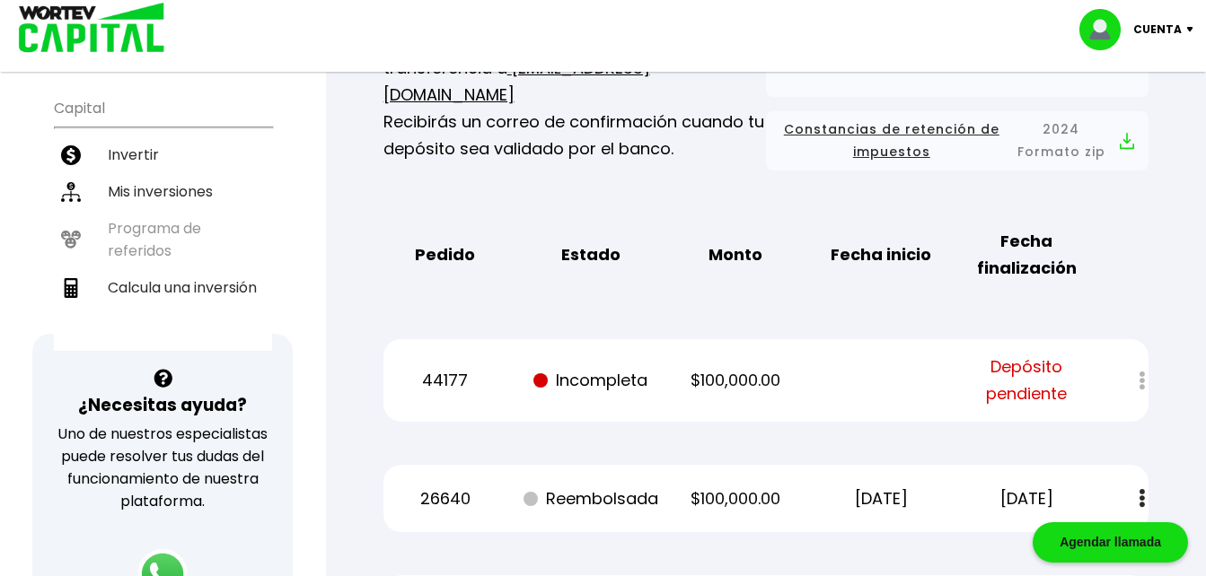
click at [1181, 20] on p "Cuenta" at bounding box center [1157, 29] width 48 height 27
click at [1128, 112] on li "Cerrar sesión" at bounding box center [1139, 119] width 144 height 37
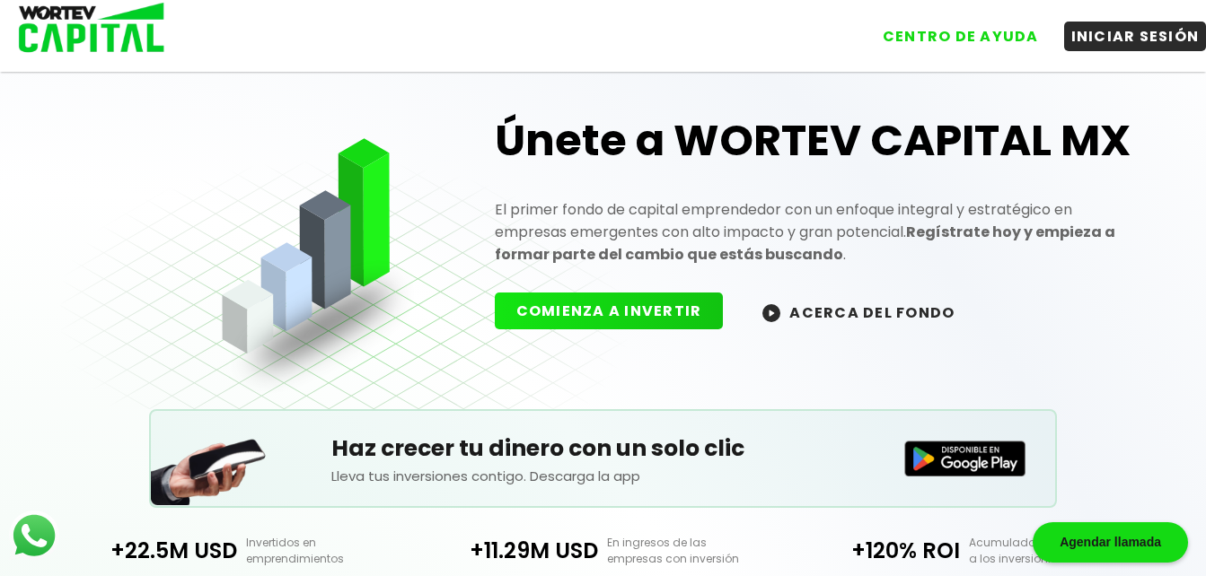
scroll to position [356, 0]
